Goal: Register for event/course: Sign up to attend an event or enroll in a course

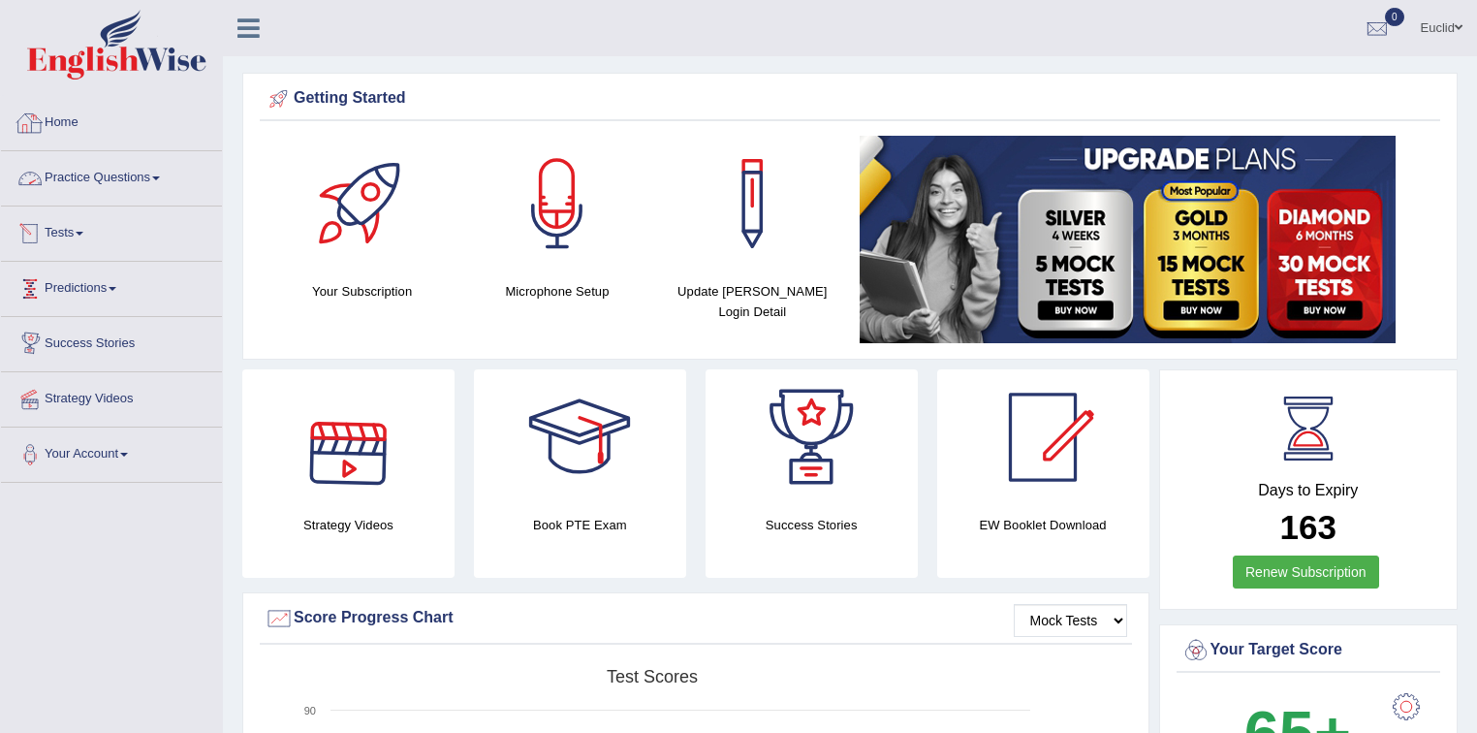
click at [58, 126] on link "Home" at bounding box center [111, 120] width 221 height 48
click at [125, 180] on link "Practice Questions" at bounding box center [111, 175] width 221 height 48
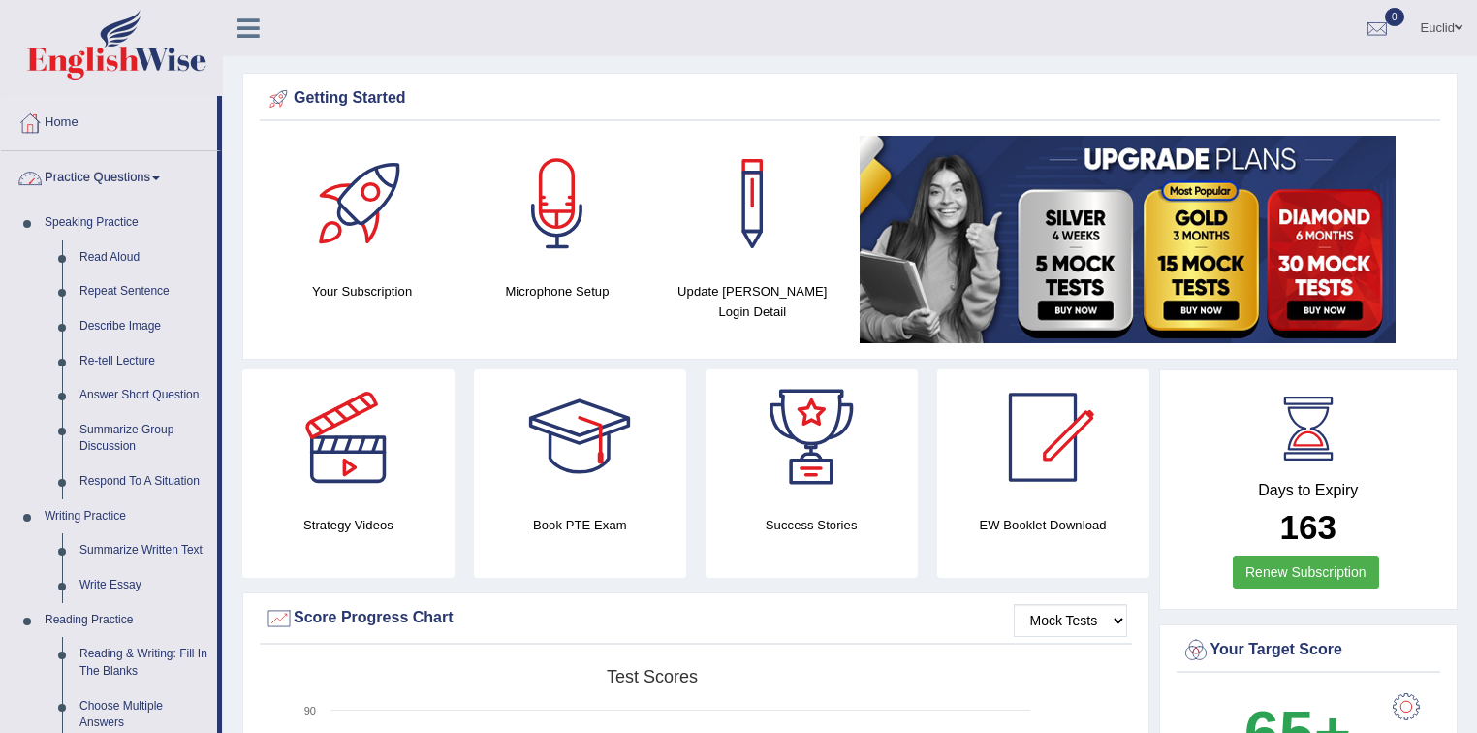
click at [126, 175] on link "Practice Questions" at bounding box center [109, 175] width 216 height 48
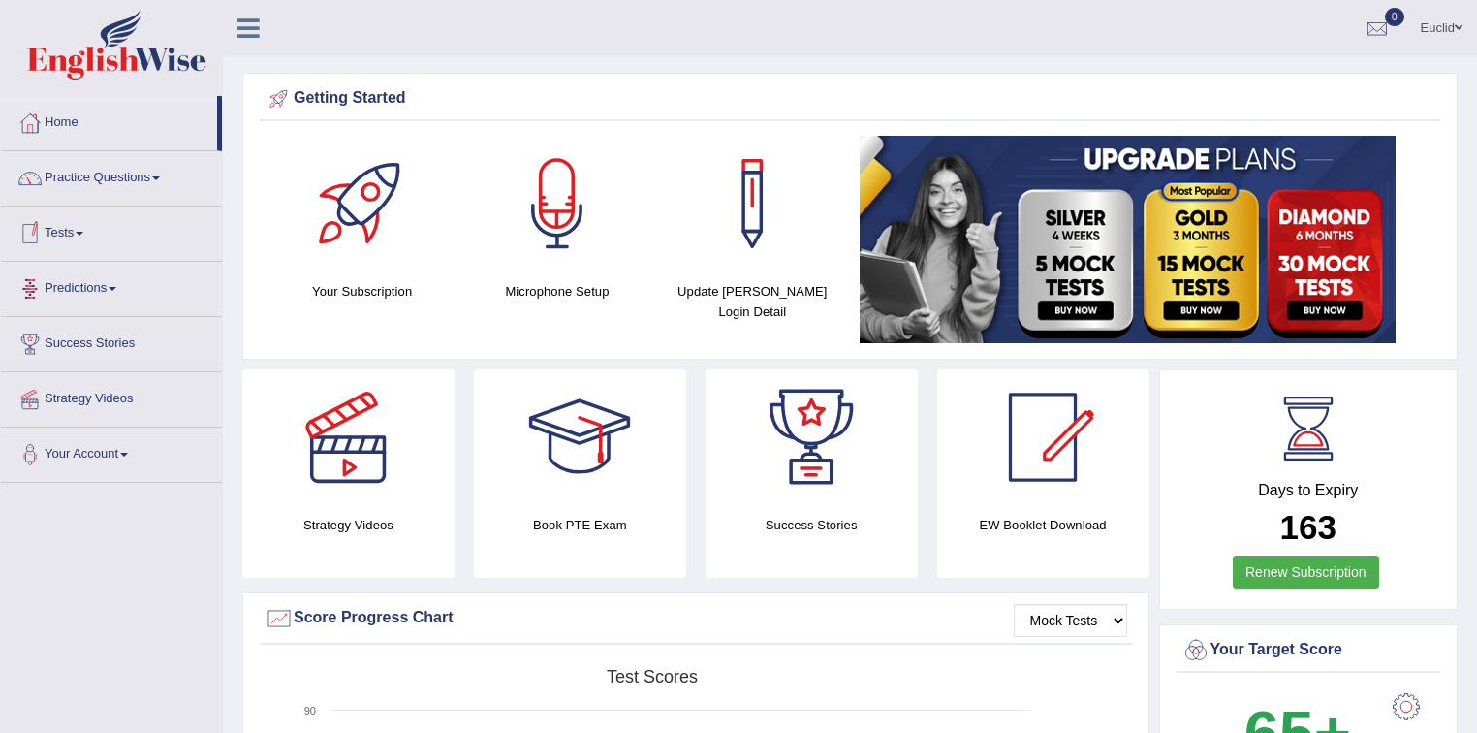
click at [89, 243] on link "Tests" at bounding box center [111, 230] width 221 height 48
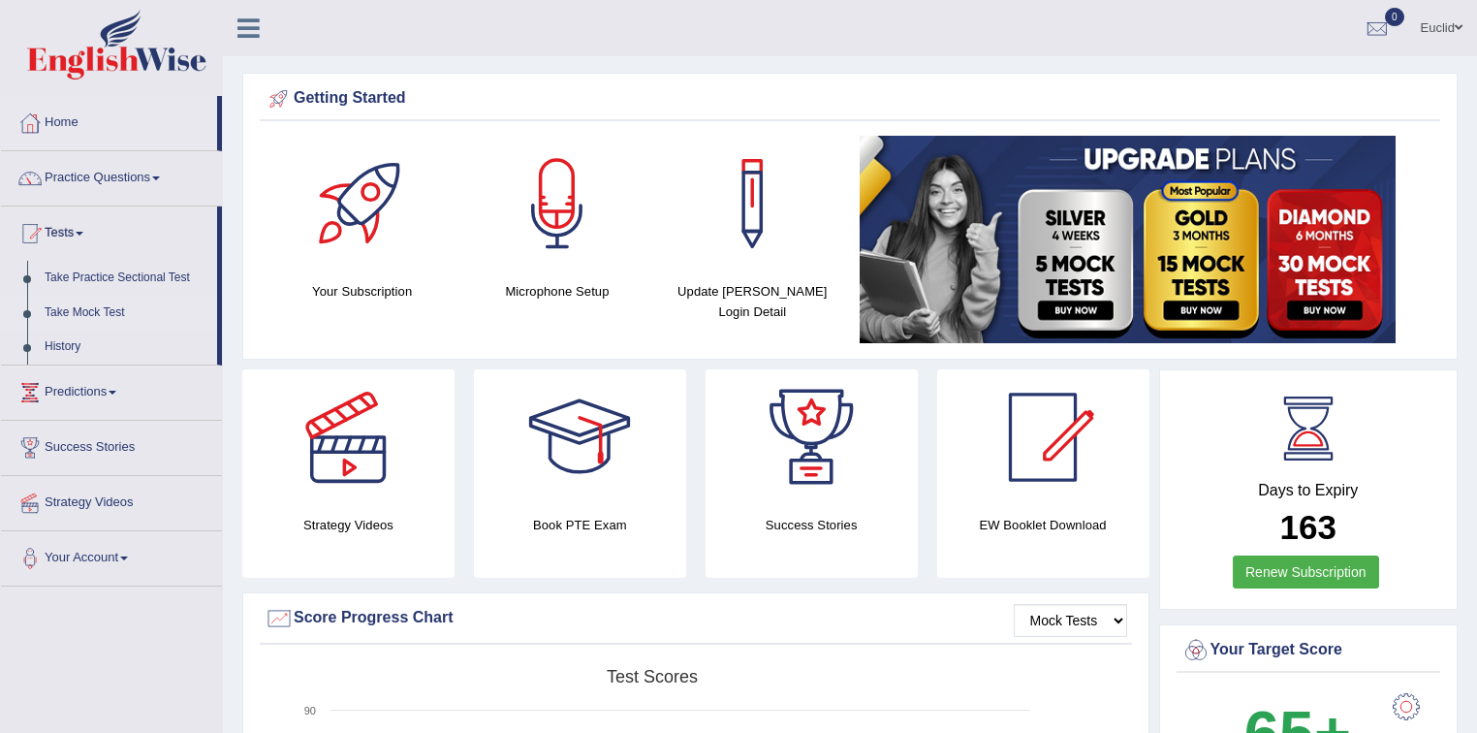
click at [113, 310] on link "Take Mock Test" at bounding box center [126, 313] width 181 height 35
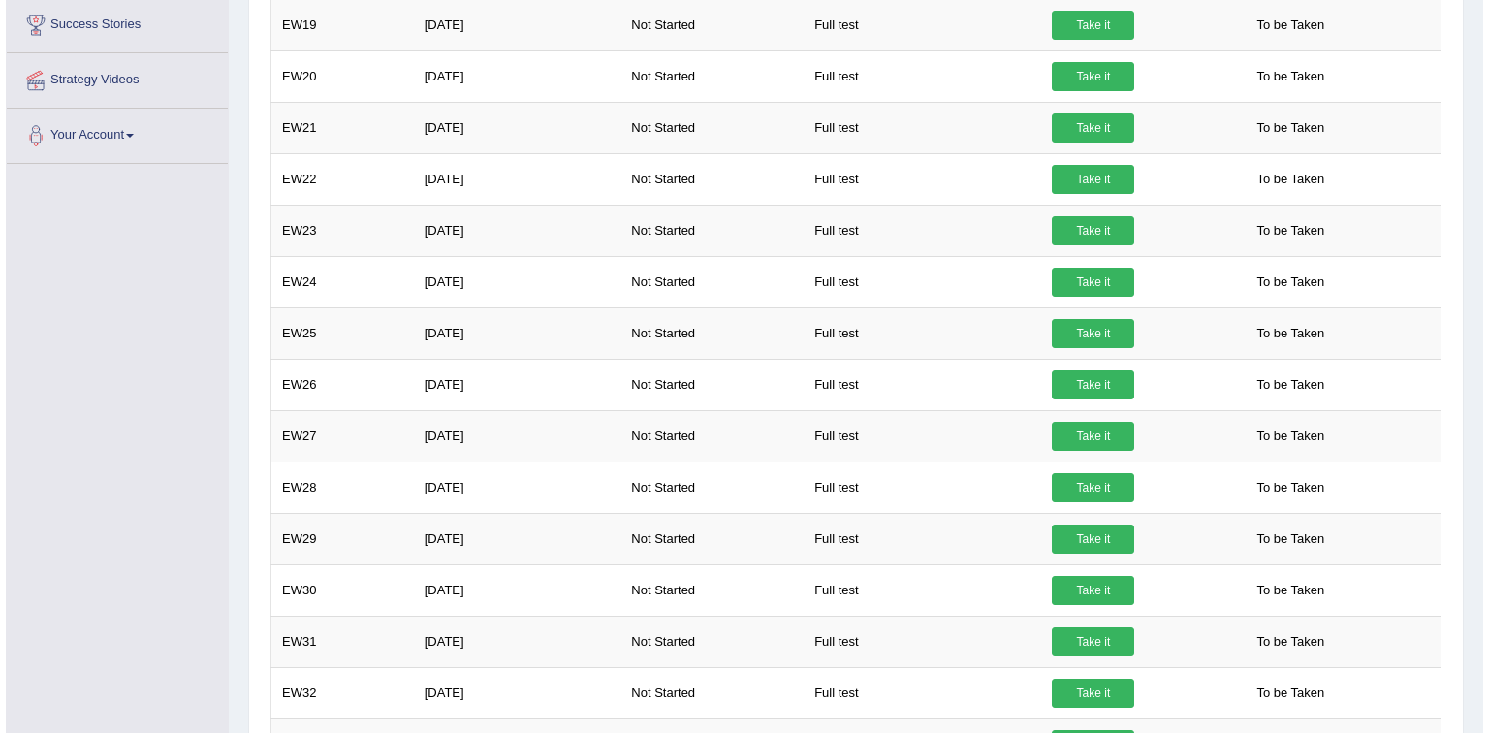
scroll to position [555, 0]
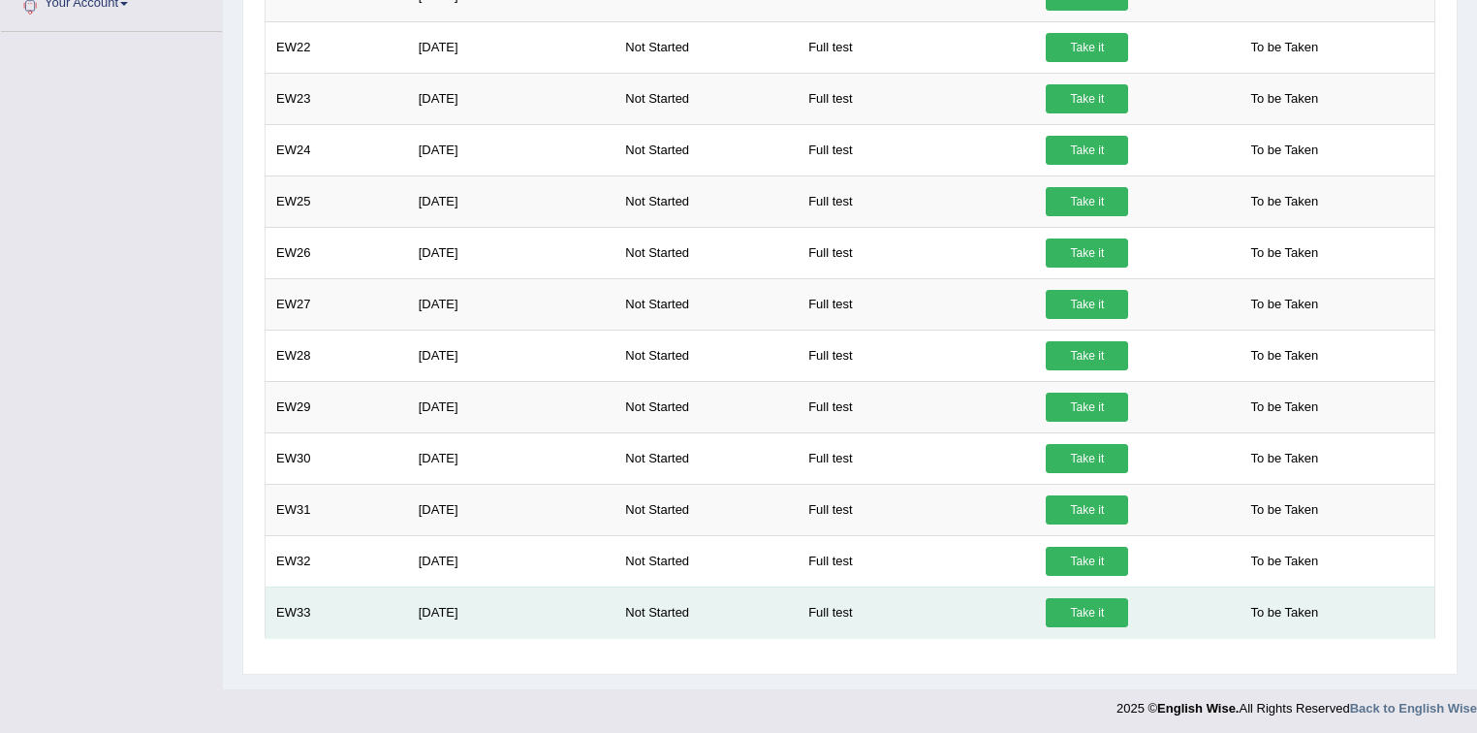
click at [1094, 609] on link "Take it" at bounding box center [1087, 612] width 82 height 29
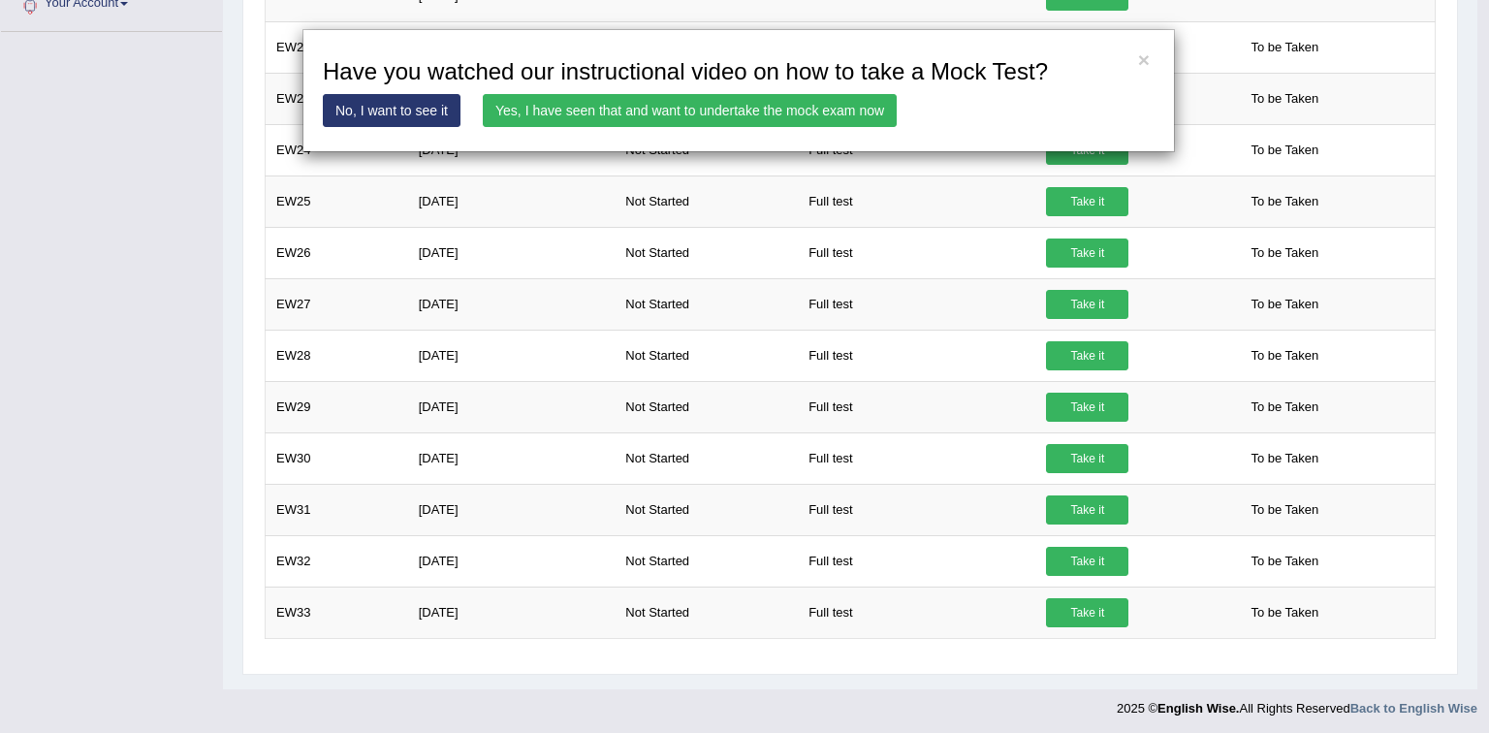
click at [591, 111] on link "Yes, I have seen that and want to undertake the mock exam now" at bounding box center [690, 110] width 414 height 33
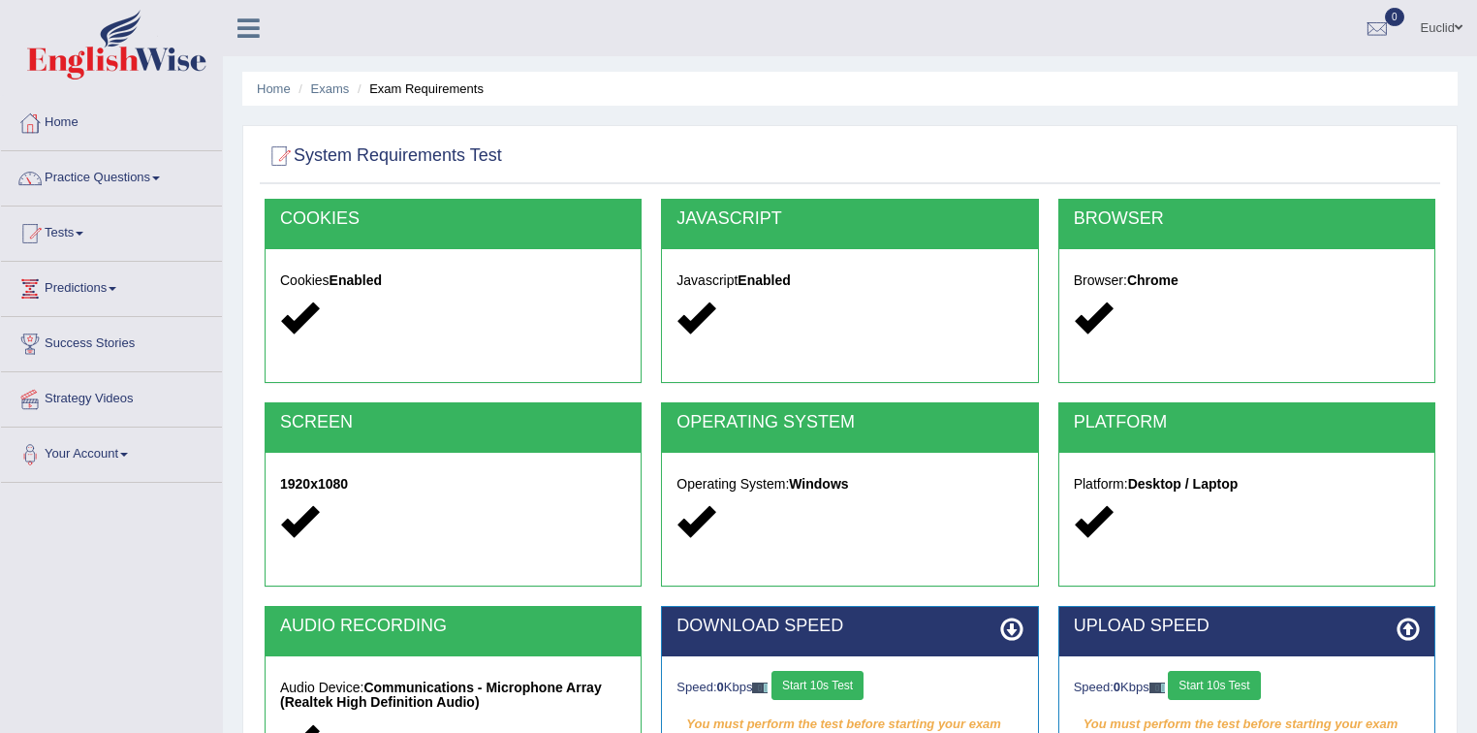
click at [990, 115] on div "Home Exams Exam Requirements System Requirements Test [GEOGRAPHIC_DATA] Cookies…" at bounding box center [850, 484] width 1255 height 969
click at [853, 692] on button "Start 10s Test" at bounding box center [818, 685] width 92 height 29
click at [1219, 687] on button "Start 10s Test" at bounding box center [1214, 685] width 92 height 29
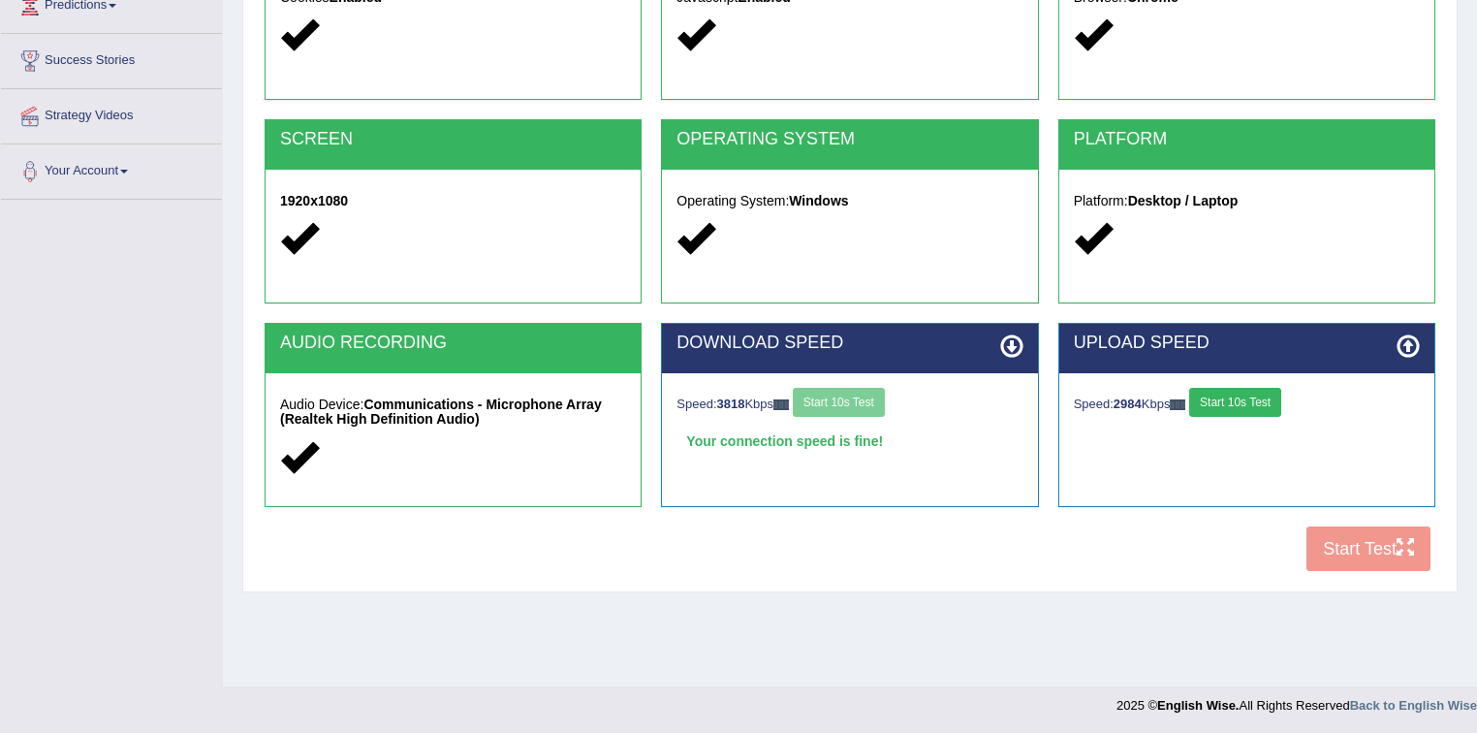
scroll to position [285, 0]
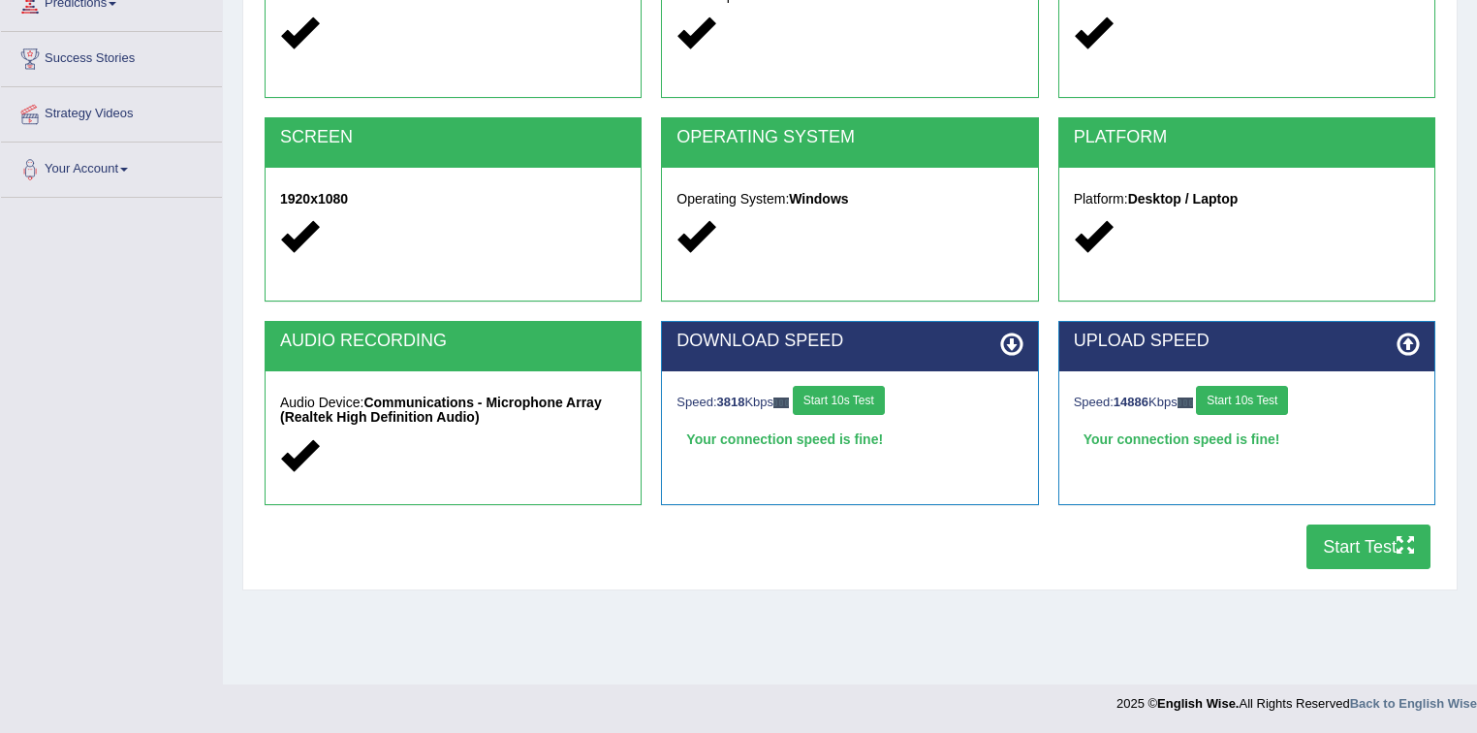
click at [1350, 551] on button "Start Test" at bounding box center [1369, 546] width 124 height 45
